Goal: Information Seeking & Learning: Learn about a topic

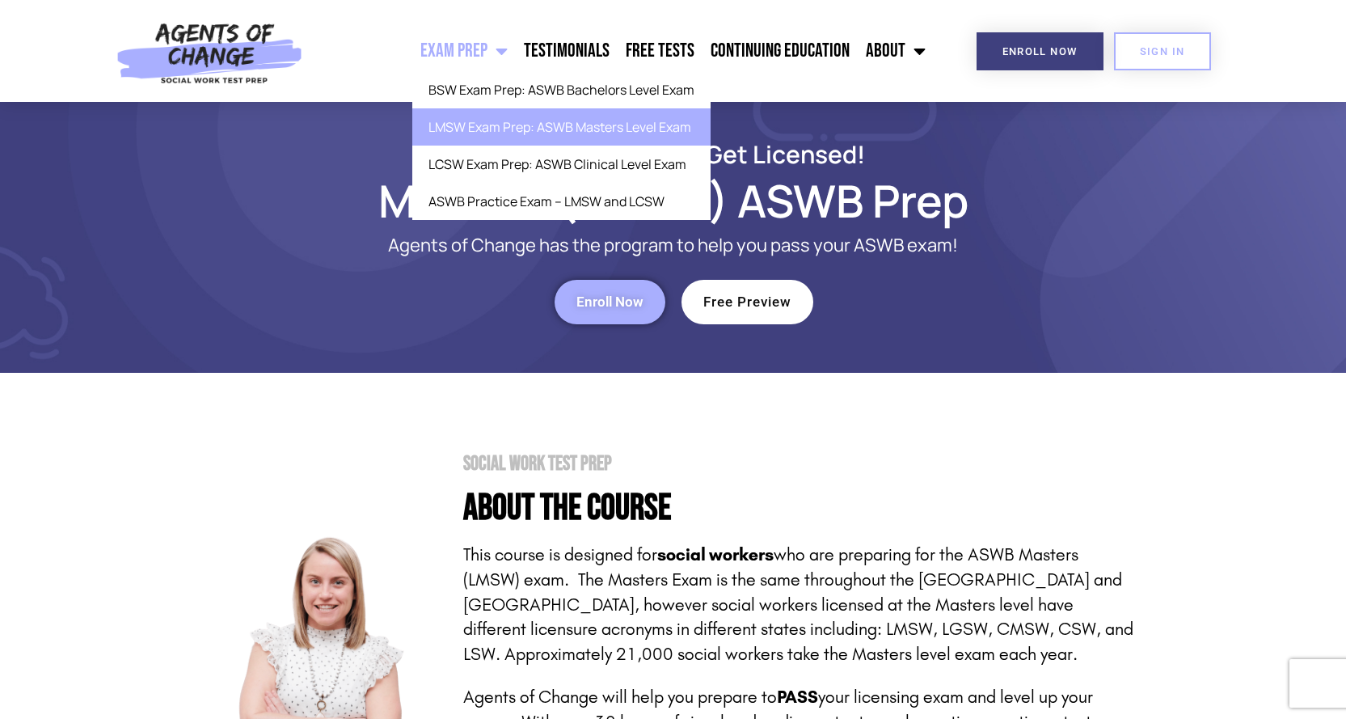
click at [506, 53] on span "Menu" at bounding box center [497, 51] width 20 height 36
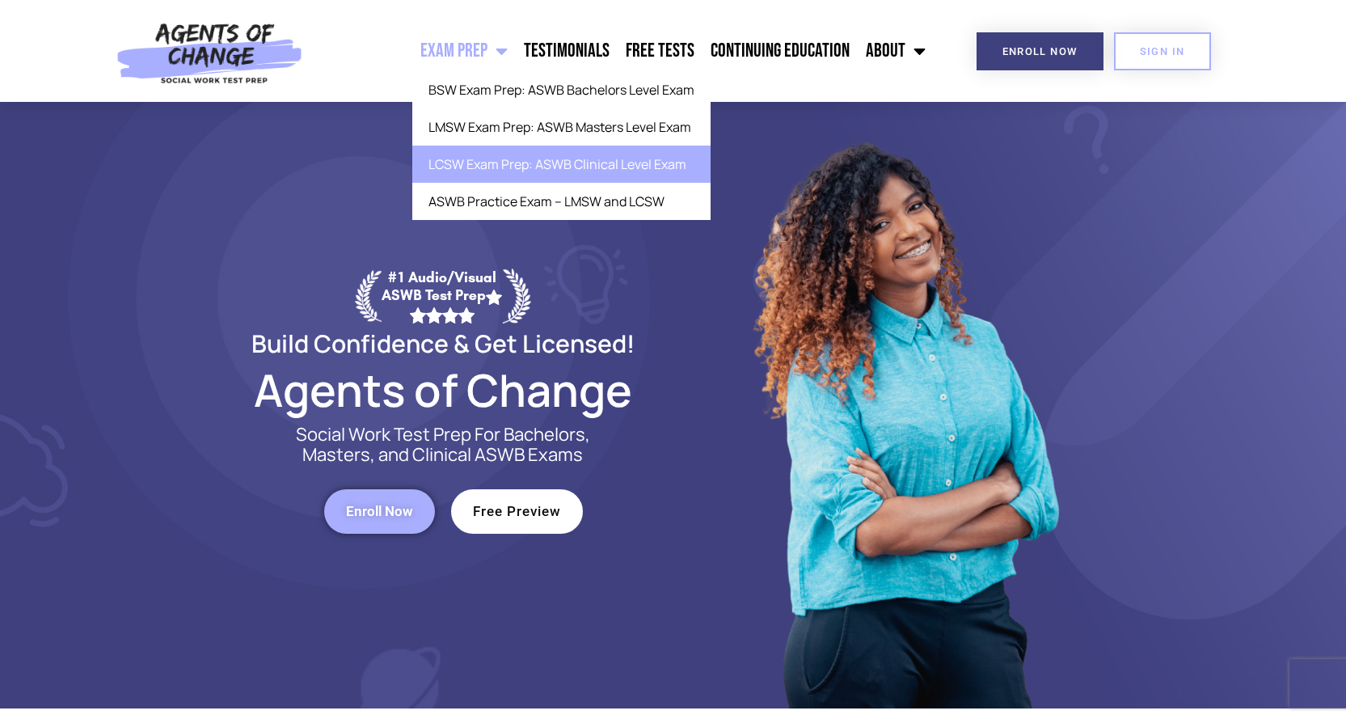
click at [515, 166] on link "LCSW Exam Prep: ASWB Clinical Level Exam" at bounding box center [561, 163] width 298 height 37
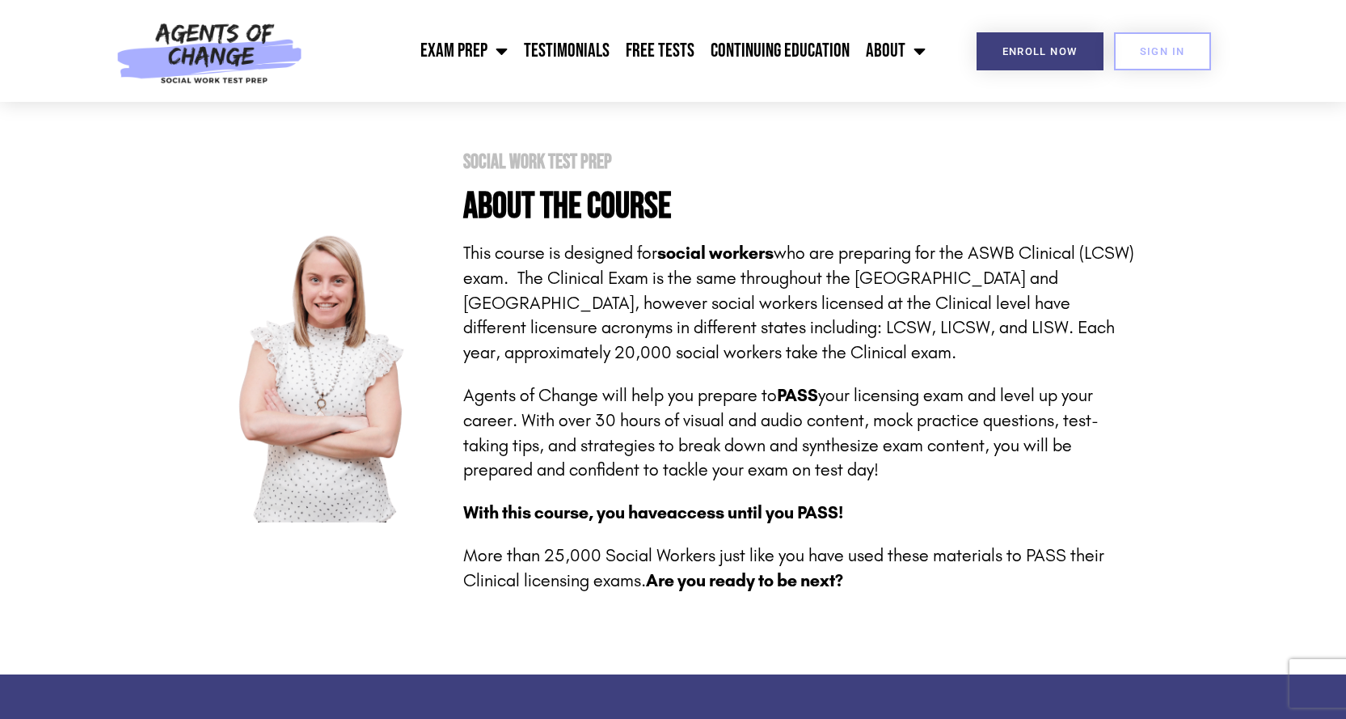
scroll to position [81, 0]
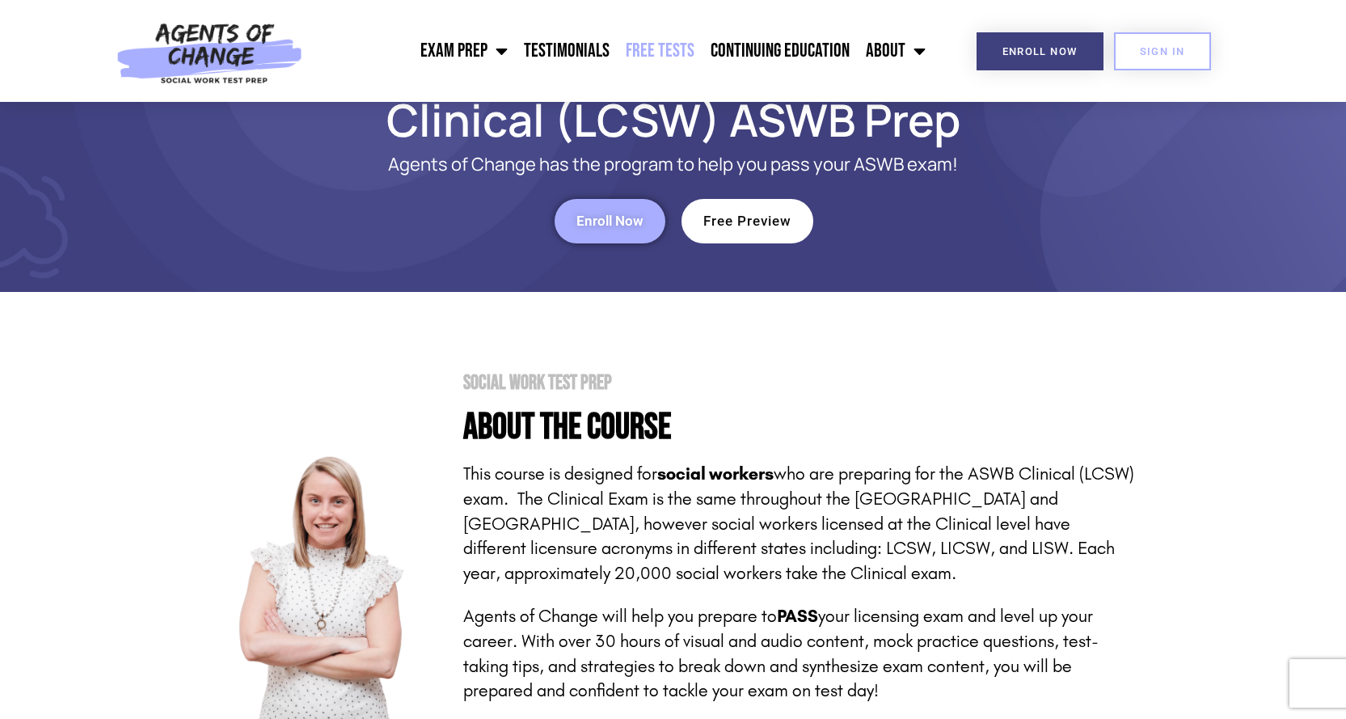
click at [660, 52] on link "Free Tests" at bounding box center [660, 51] width 85 height 40
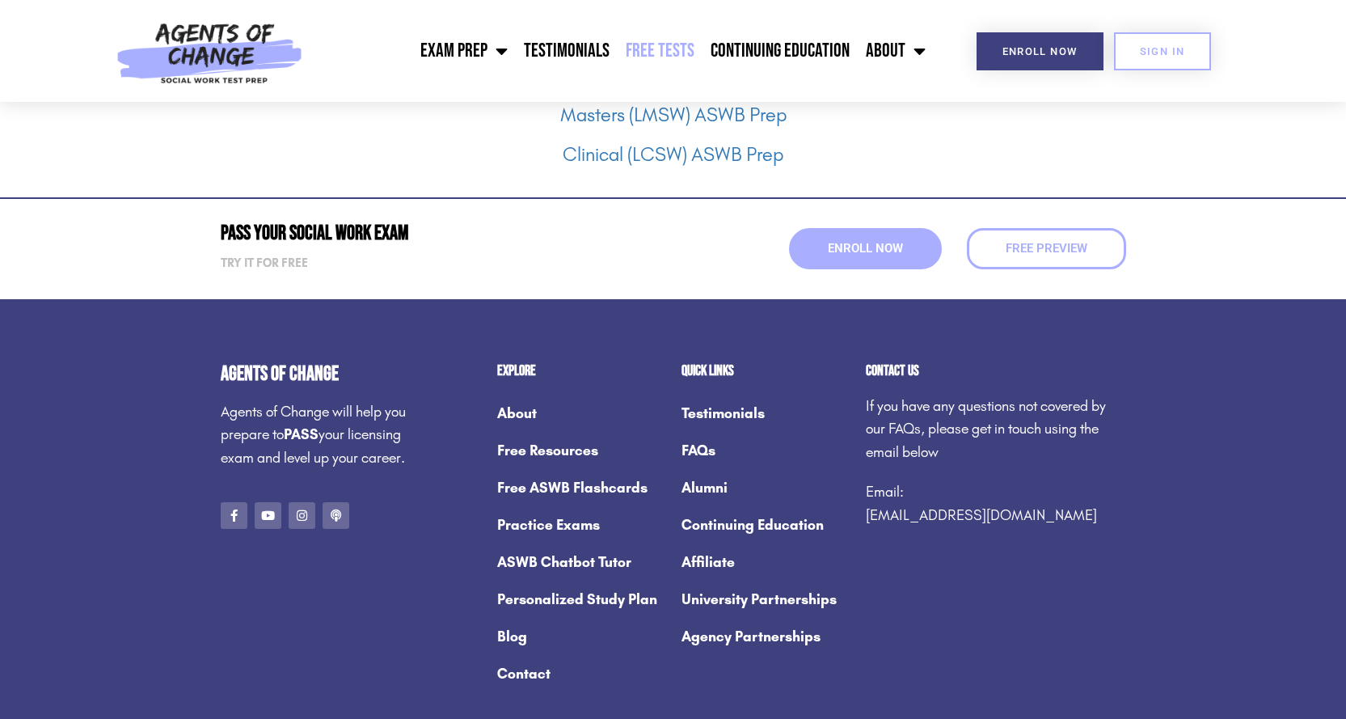
scroll to position [2341, 0]
